Goal: Task Accomplishment & Management: Complete application form

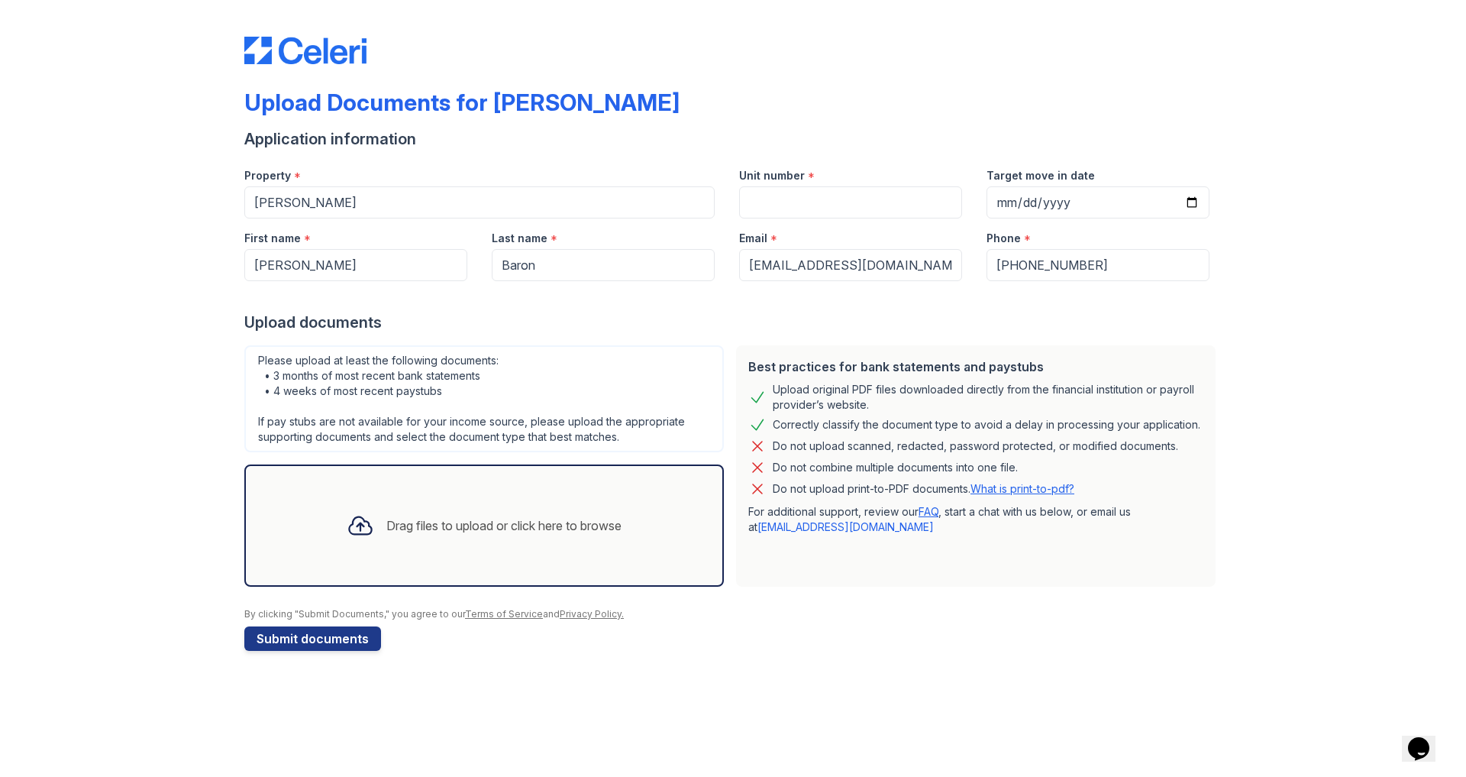
click at [362, 528] on icon at bounding box center [360, 525] width 27 height 27
click at [386, 526] on div "Drag files to upload or click here to browse" at bounding box center [503, 525] width 235 height 18
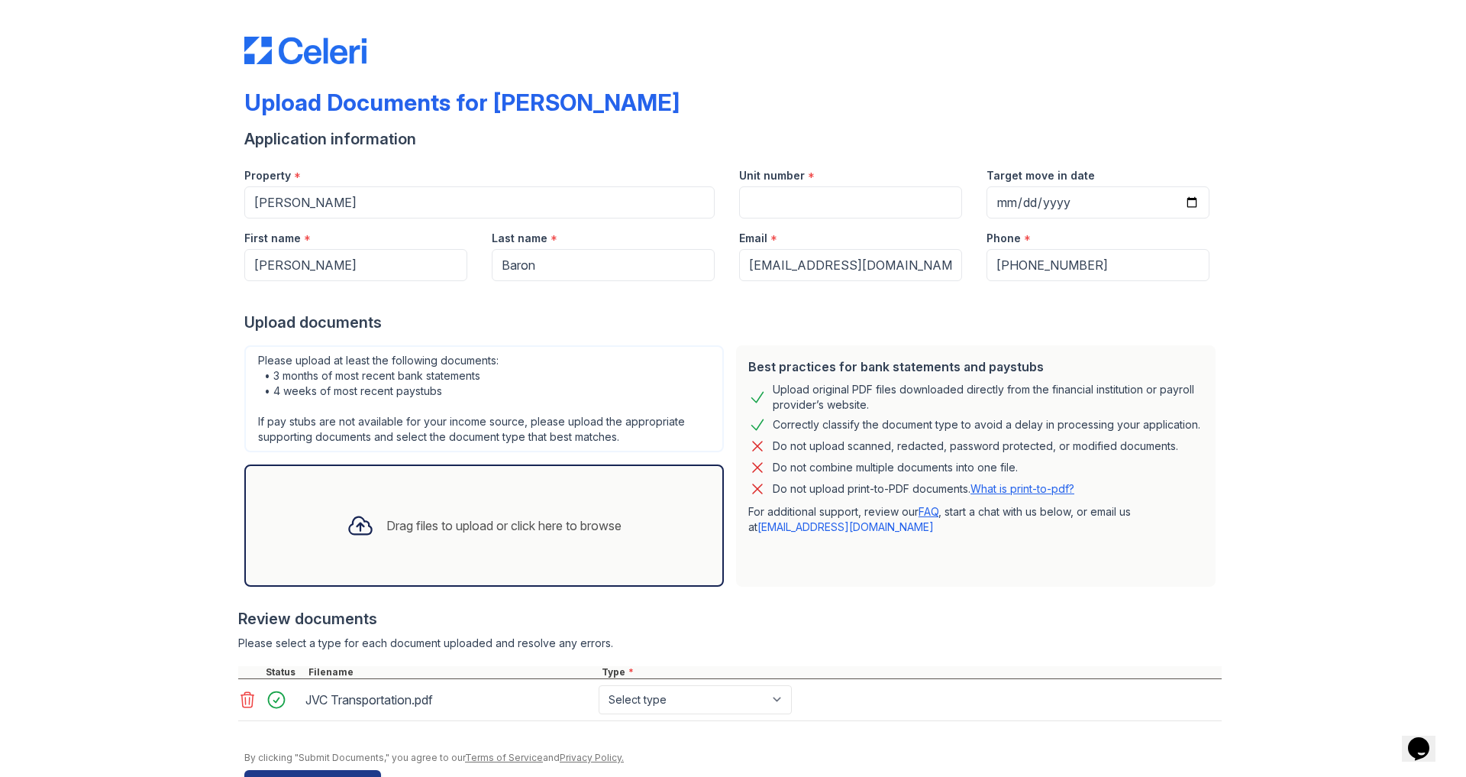
scroll to position [48, 0]
click at [355, 517] on icon at bounding box center [360, 526] width 22 height 18
click at [350, 512] on icon at bounding box center [360, 525] width 27 height 27
click at [402, 516] on div "Drag files to upload or click here to browse" at bounding box center [503, 525] width 235 height 18
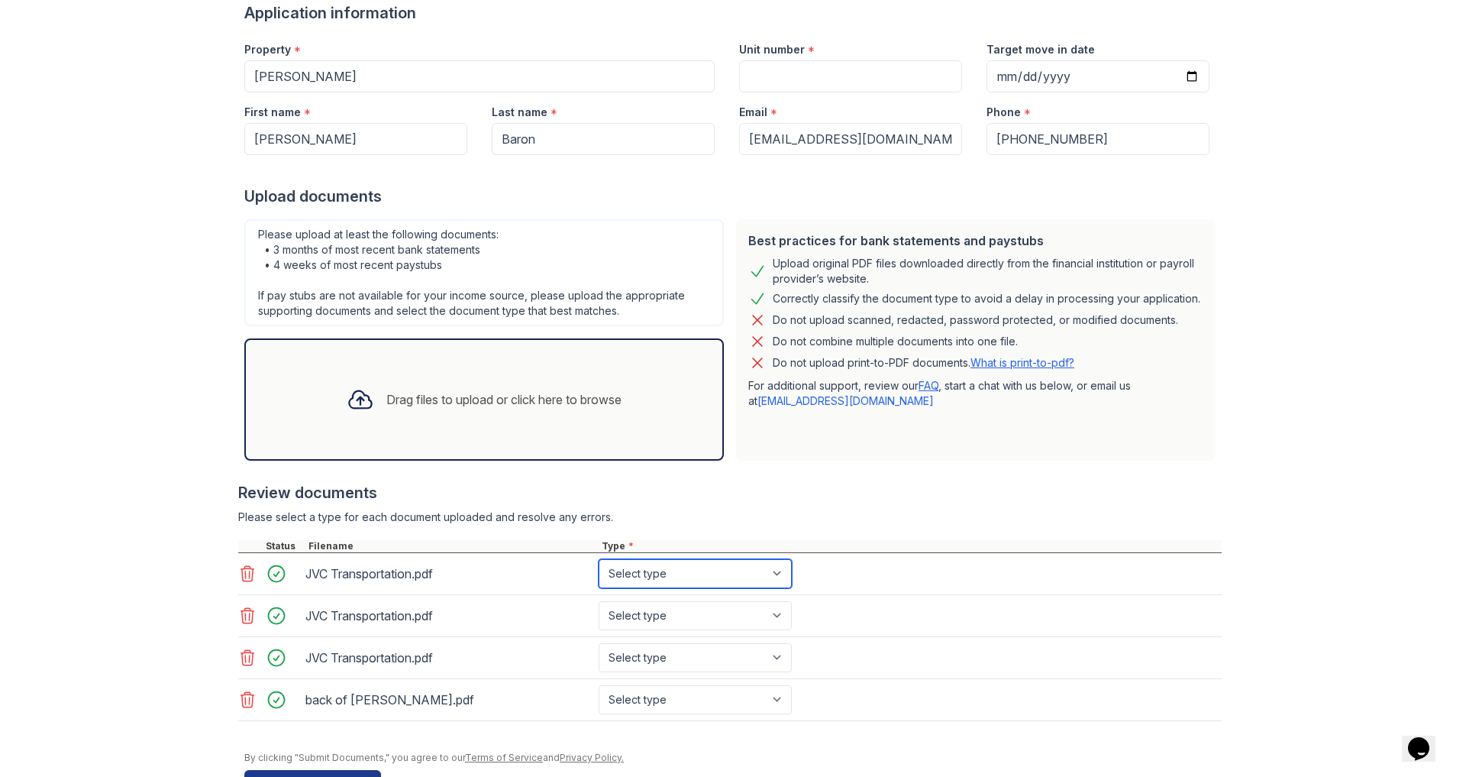
select select "bank_statement"
select select "paystub"
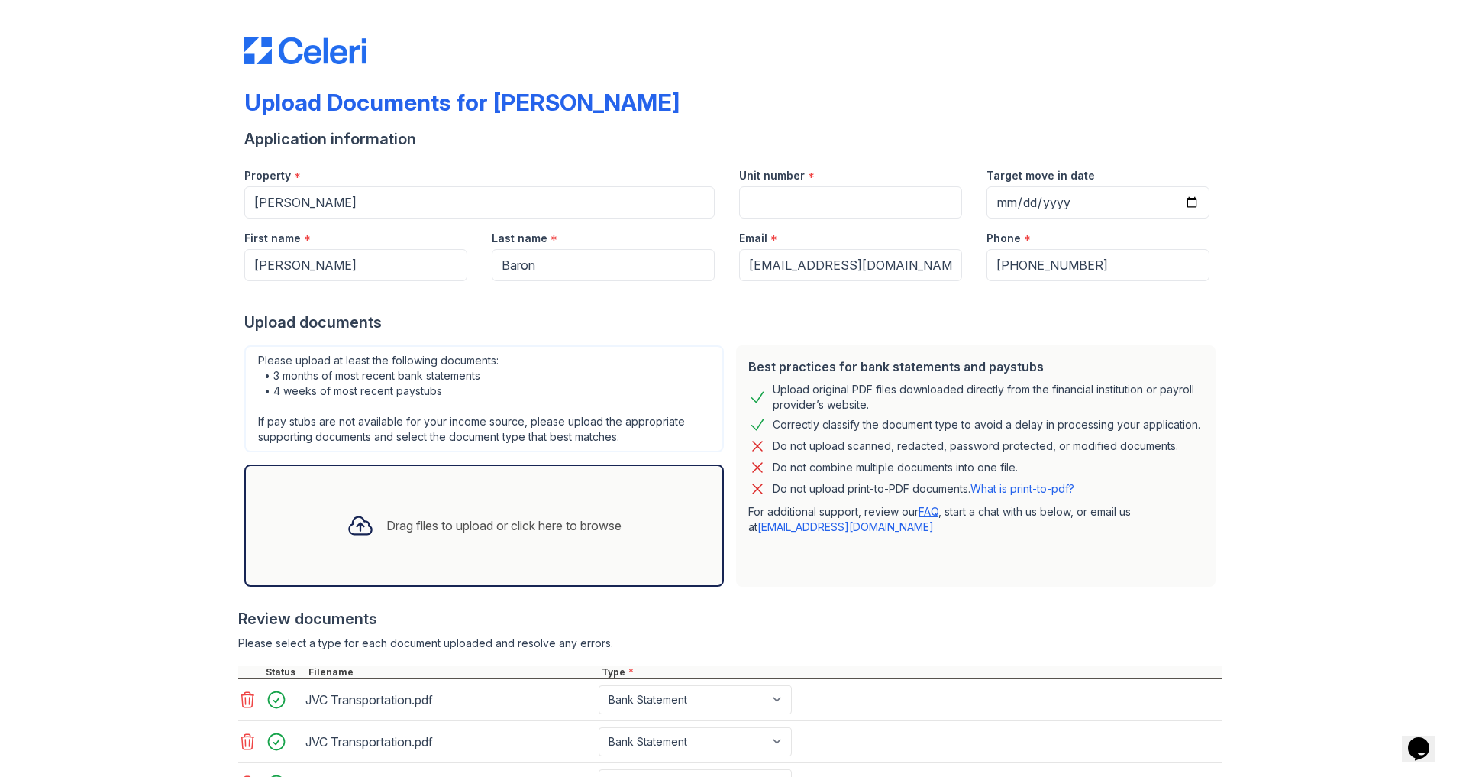
scroll to position [0, 0]
click at [844, 186] on input "Unit number" at bounding box center [850, 202] width 223 height 32
type input "13"
click at [1384, 317] on div "Upload Documents for ReNew Waltham Application information Property * ReNew Wal…" at bounding box center [732, 475] width 1417 height 951
click at [1006, 186] on input "Target move in date" at bounding box center [1097, 202] width 223 height 32
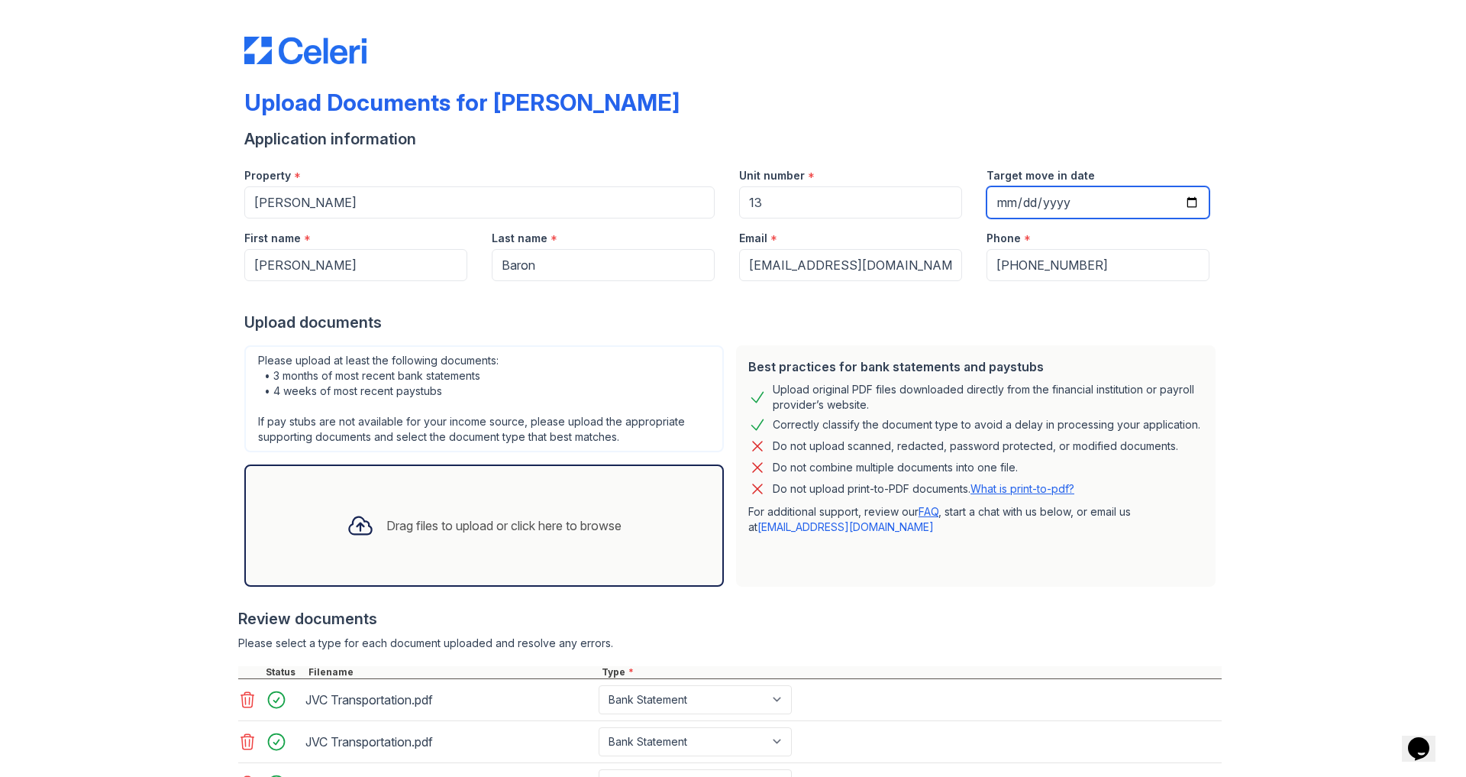
type input "2025-10-01"
click at [1295, 224] on div "Upload Documents for ReNew Waltham Application information Property * ReNew Wal…" at bounding box center [732, 475] width 1417 height 951
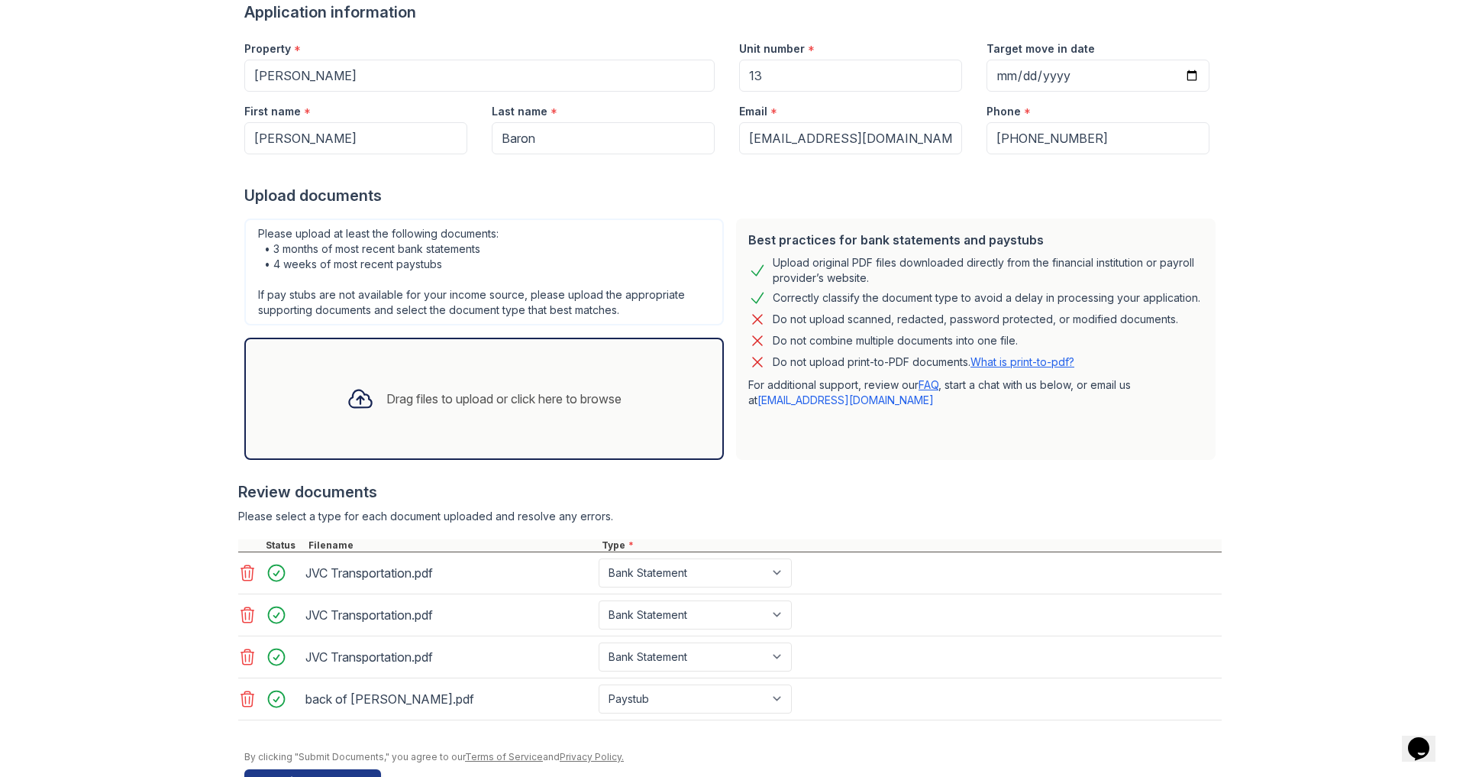
scroll to position [126, 0]
click at [299, 770] on button "Submit documents" at bounding box center [312, 782] width 137 height 24
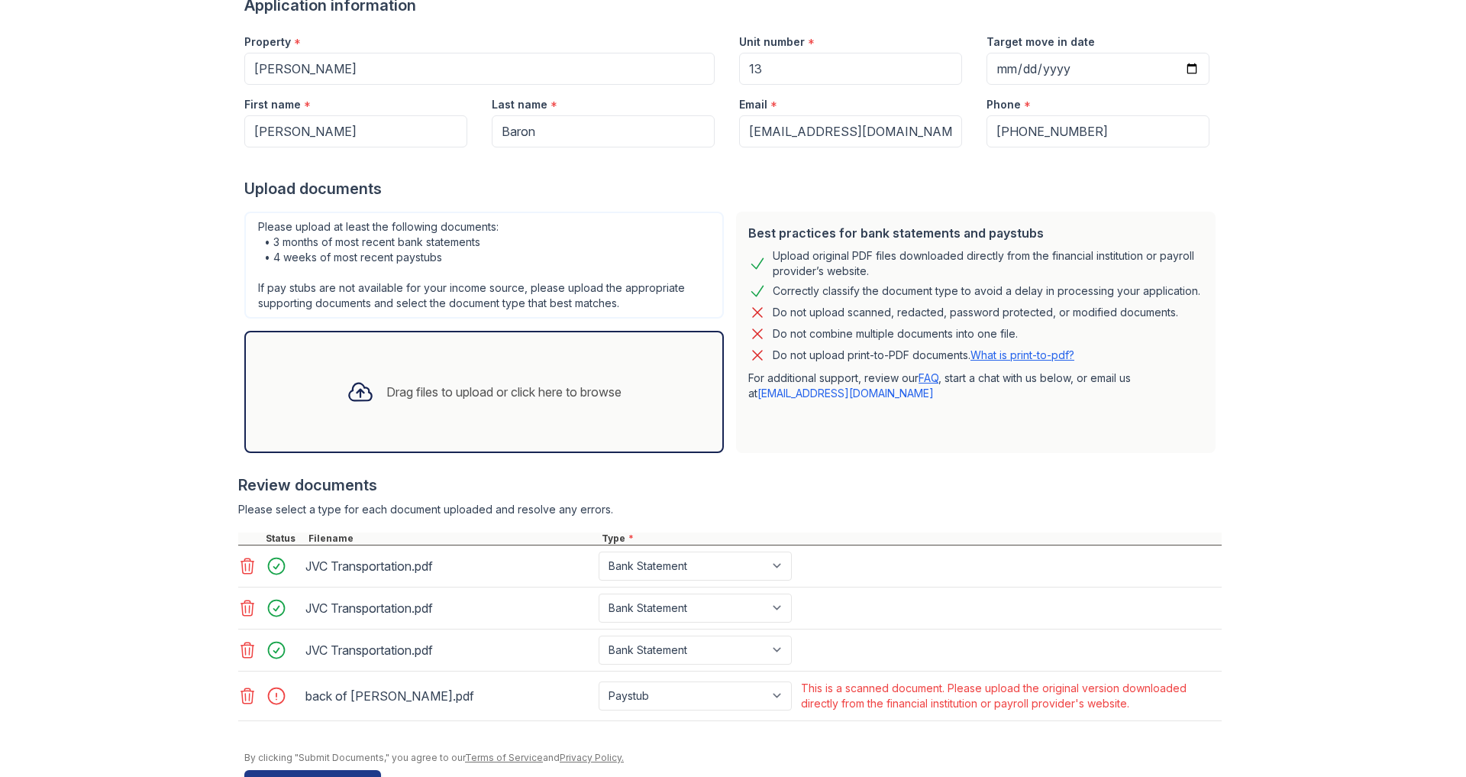
scroll to position [48, 0]
click at [253, 686] on icon at bounding box center [247, 695] width 18 height 18
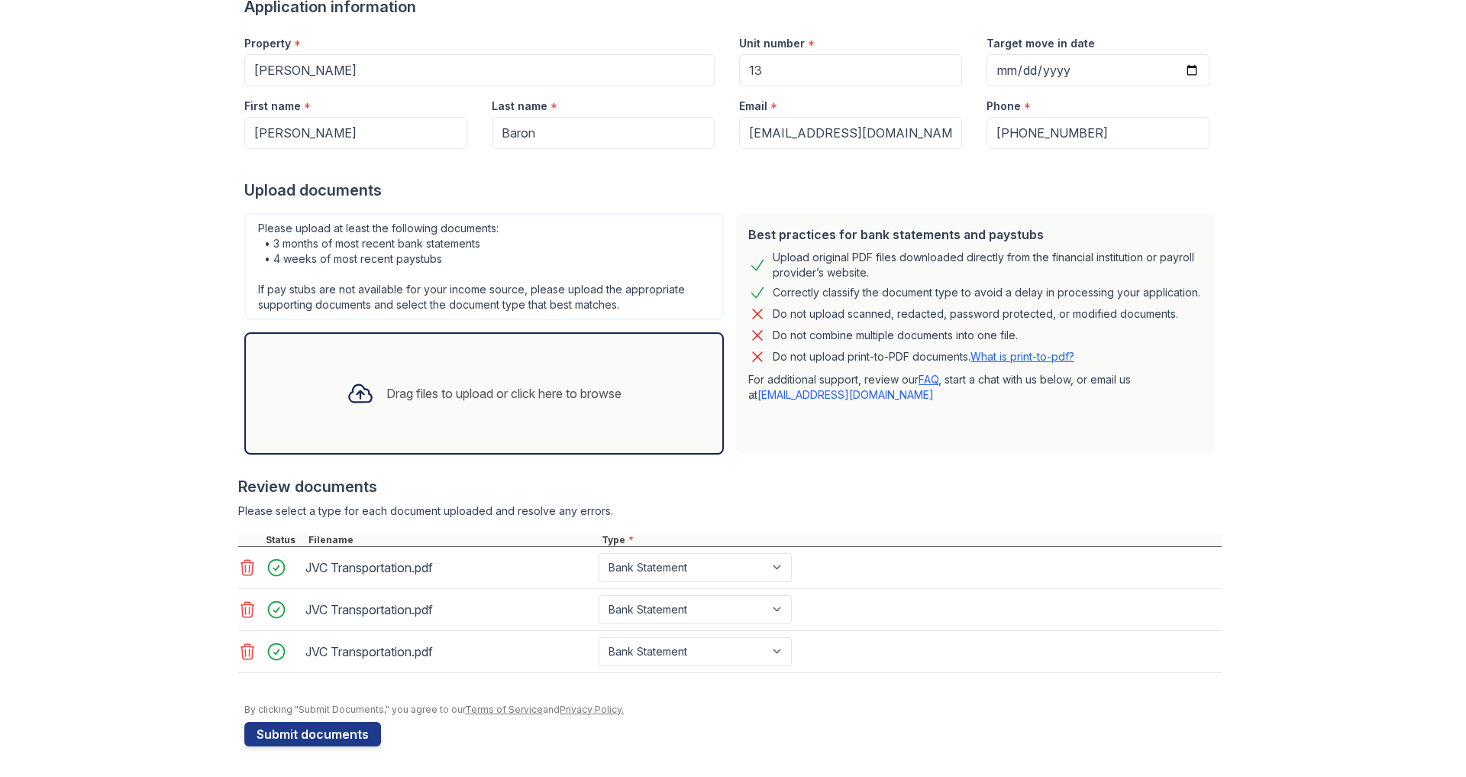
click at [354, 379] on icon at bounding box center [360, 392] width 27 height 27
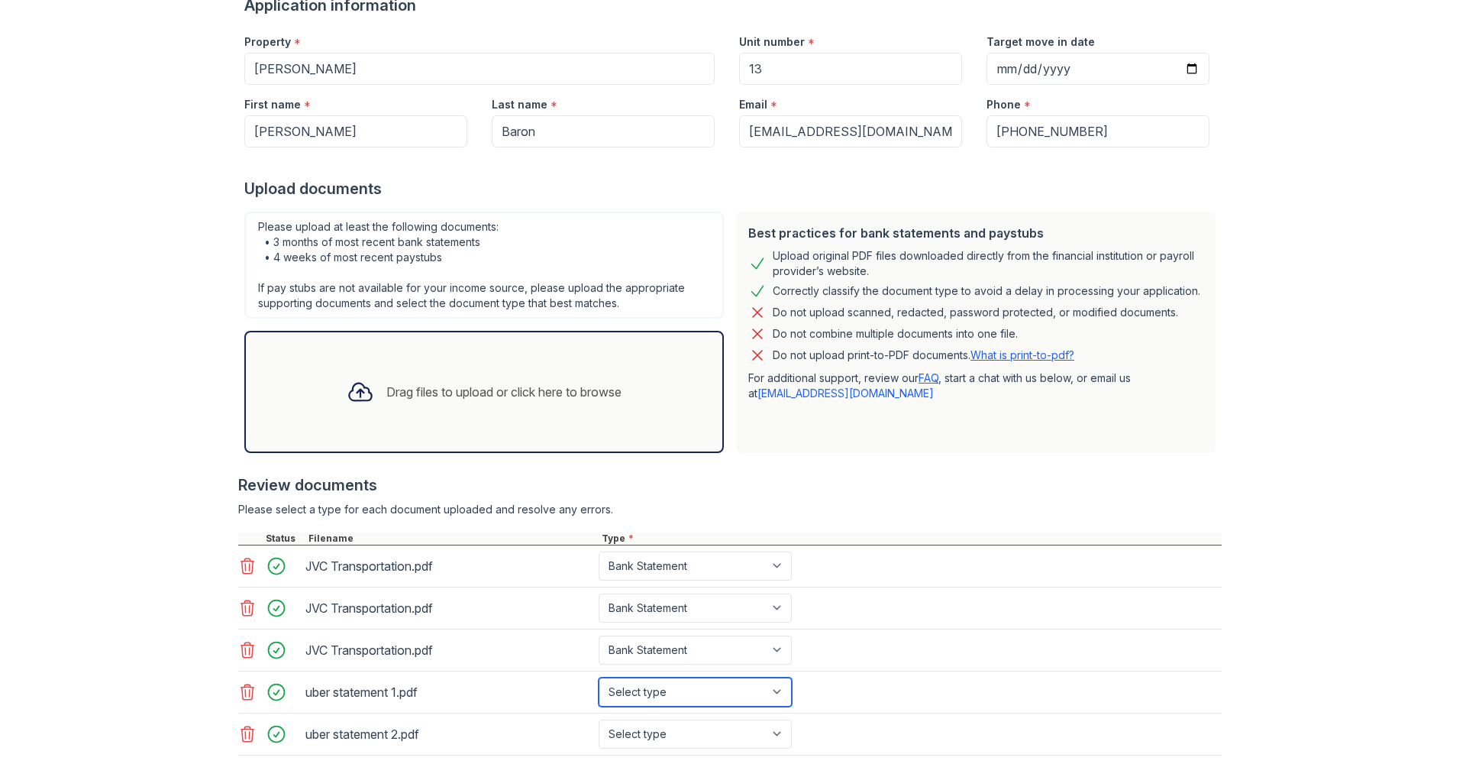
select select "paystub"
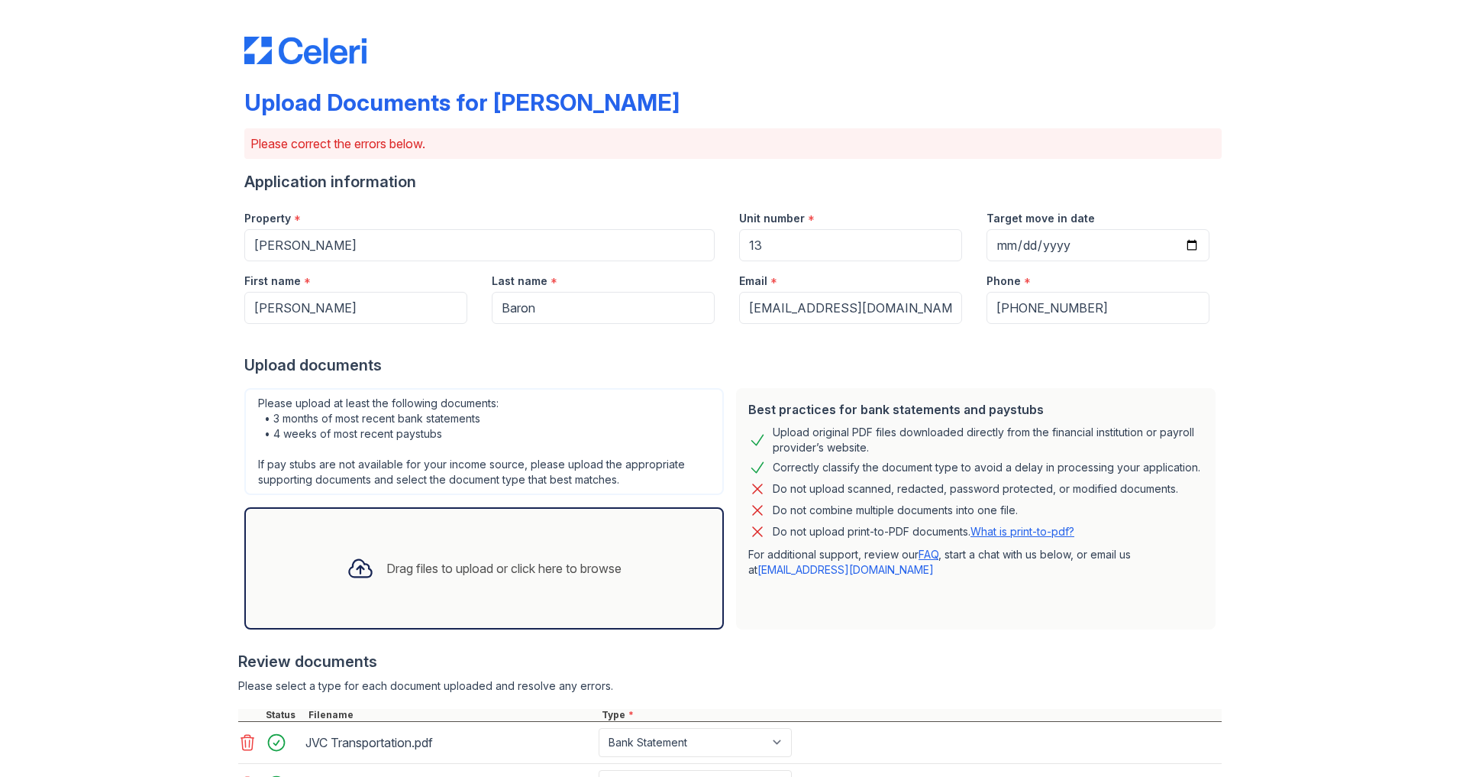
scroll to position [0, 0]
click at [392, 559] on div "Drag files to upload or click here to browse" at bounding box center [503, 568] width 235 height 18
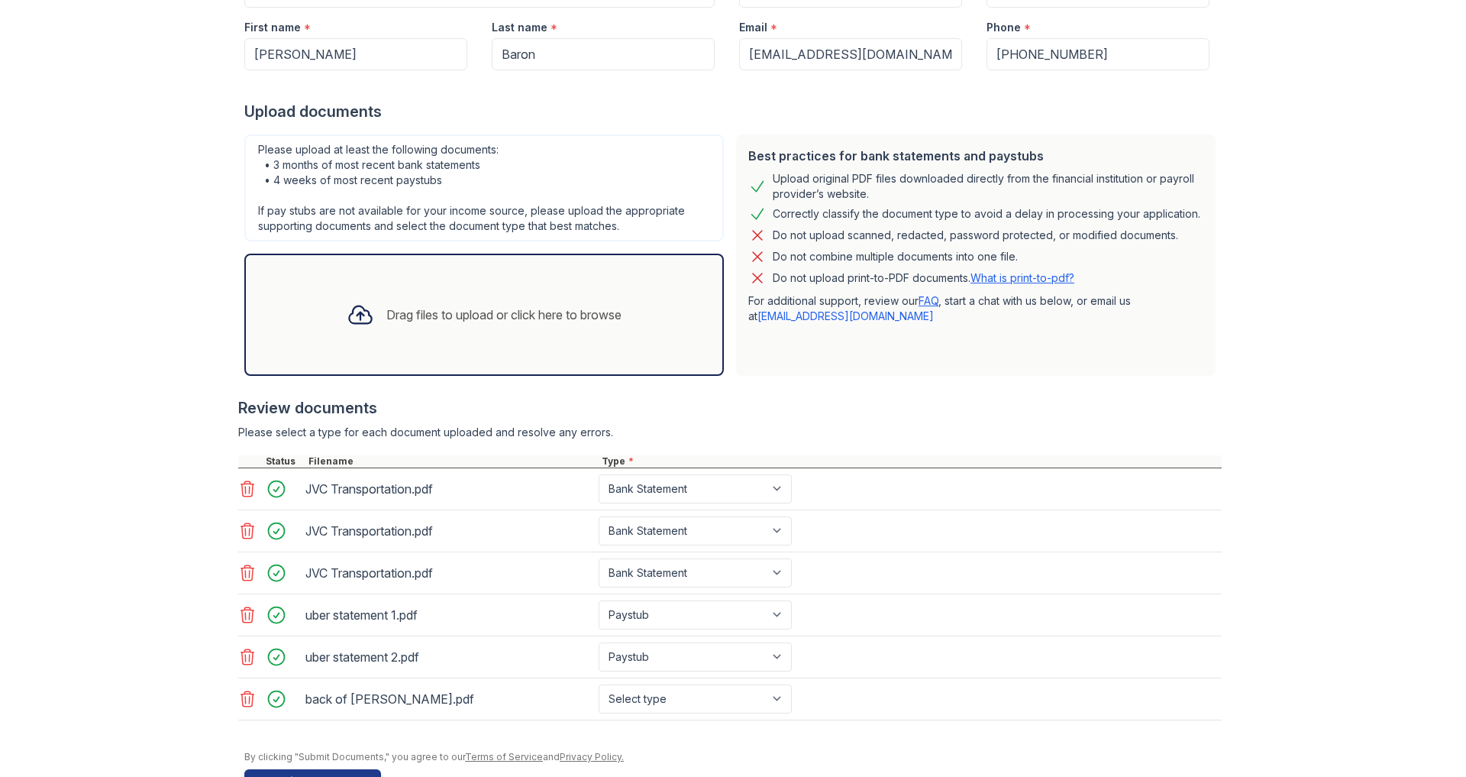
scroll to position [253, 0]
select select "other"
click at [337, 770] on button "Submit documents" at bounding box center [312, 782] width 137 height 24
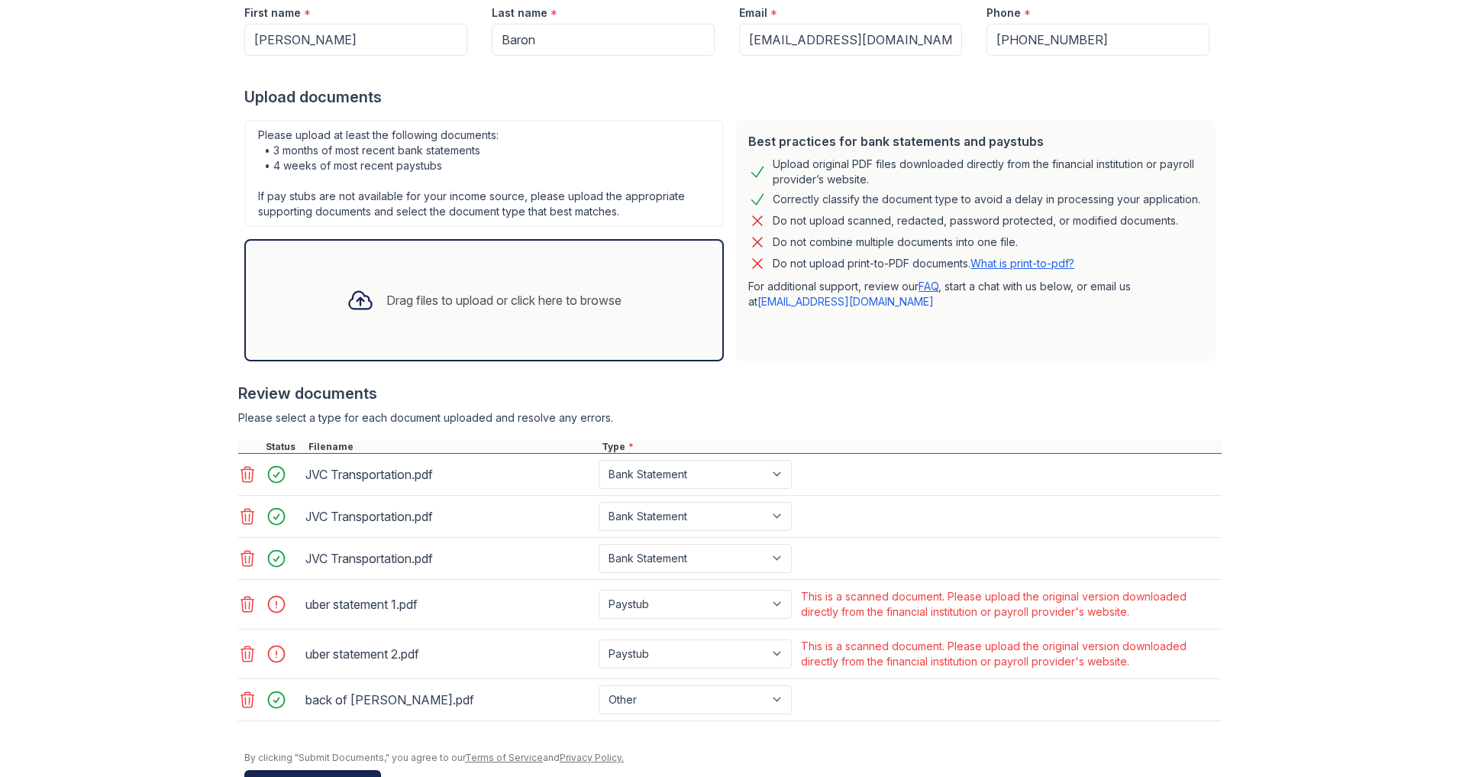
scroll to position [48, 0]
select select "other"
click at [331, 770] on button "Submit documents" at bounding box center [312, 782] width 137 height 24
